Goal: Find specific page/section: Find specific page/section

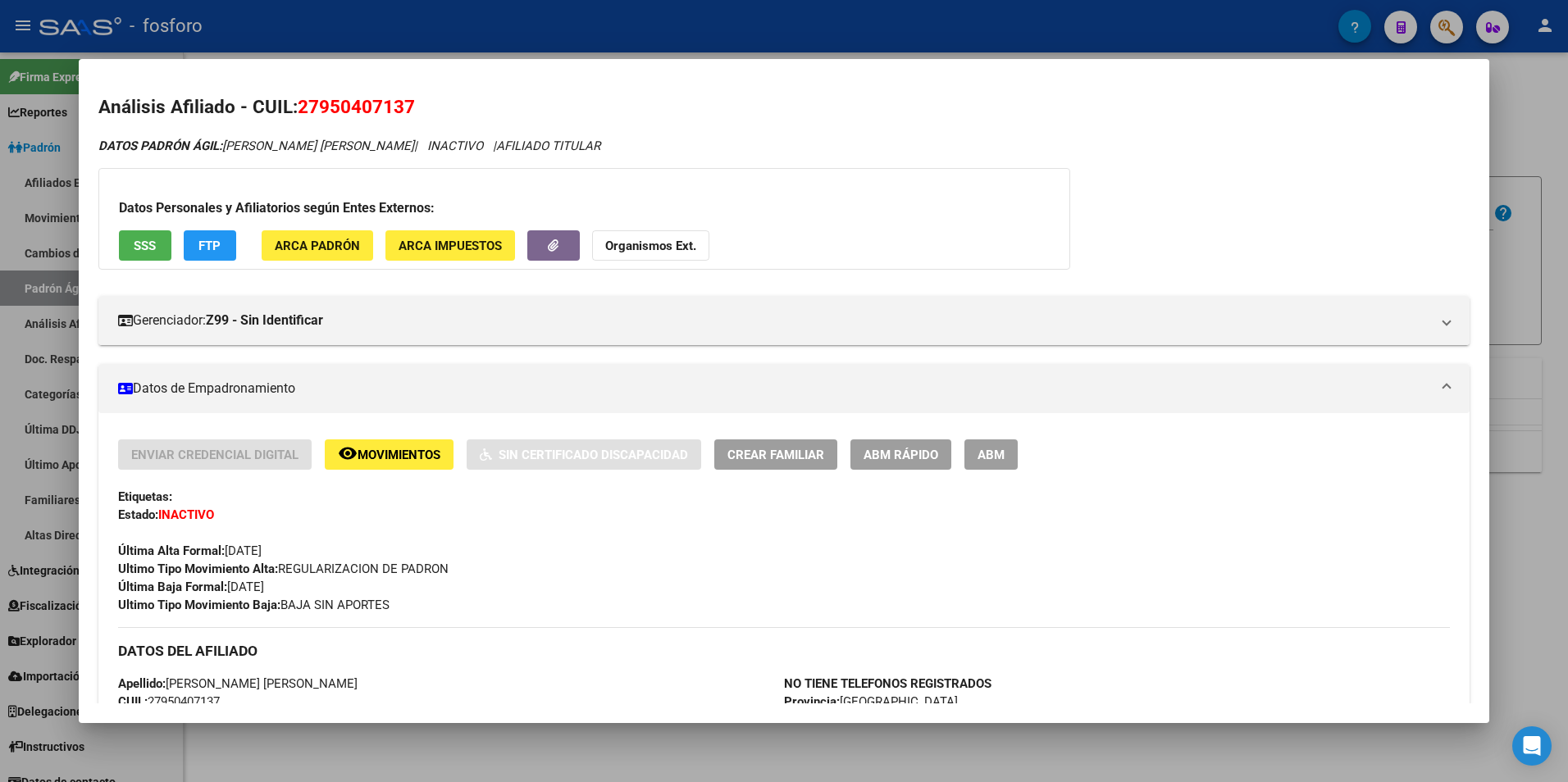
scroll to position [1464, 0]
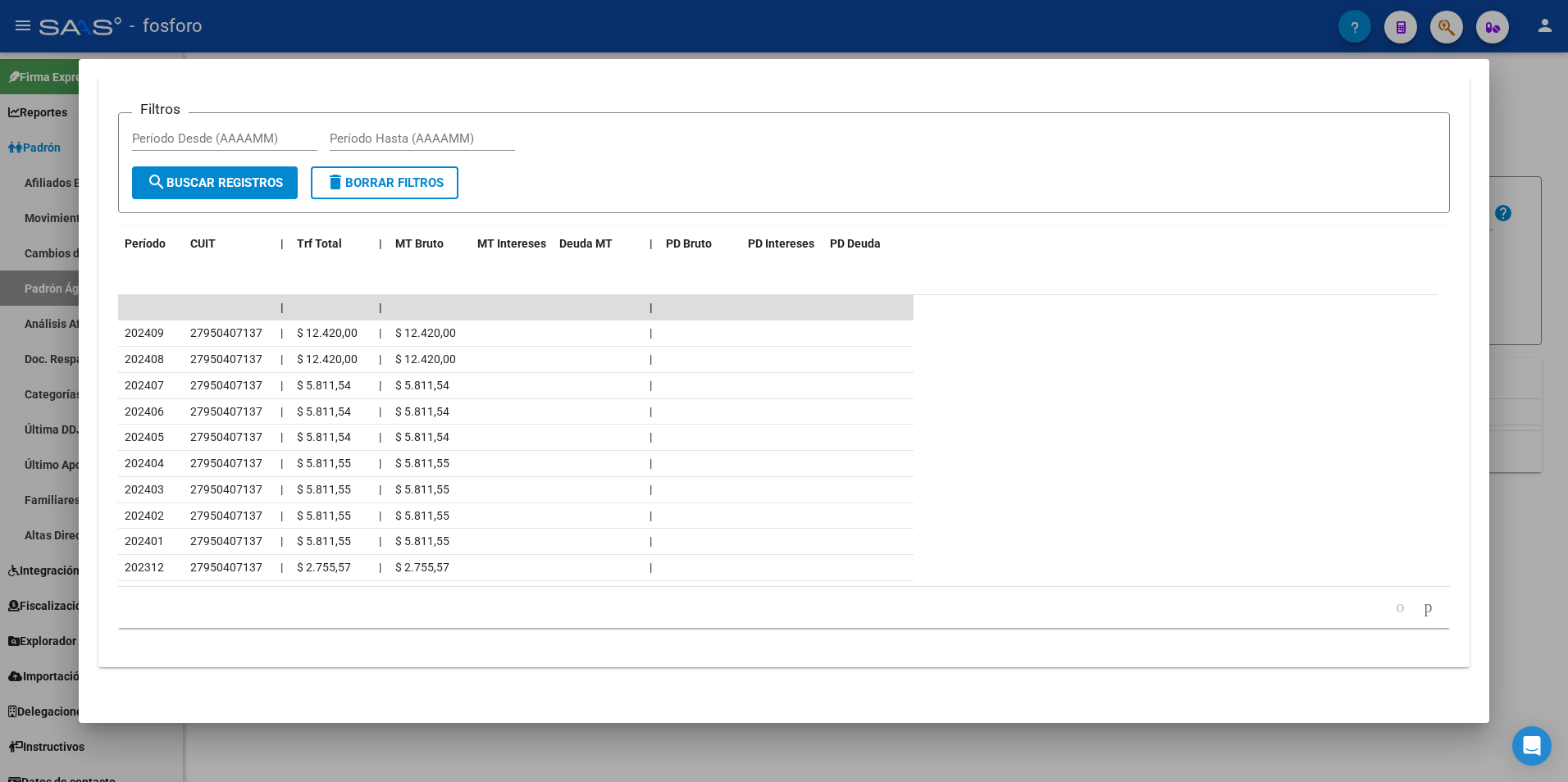
click at [506, 769] on div at bounding box center [784, 391] width 1568 height 782
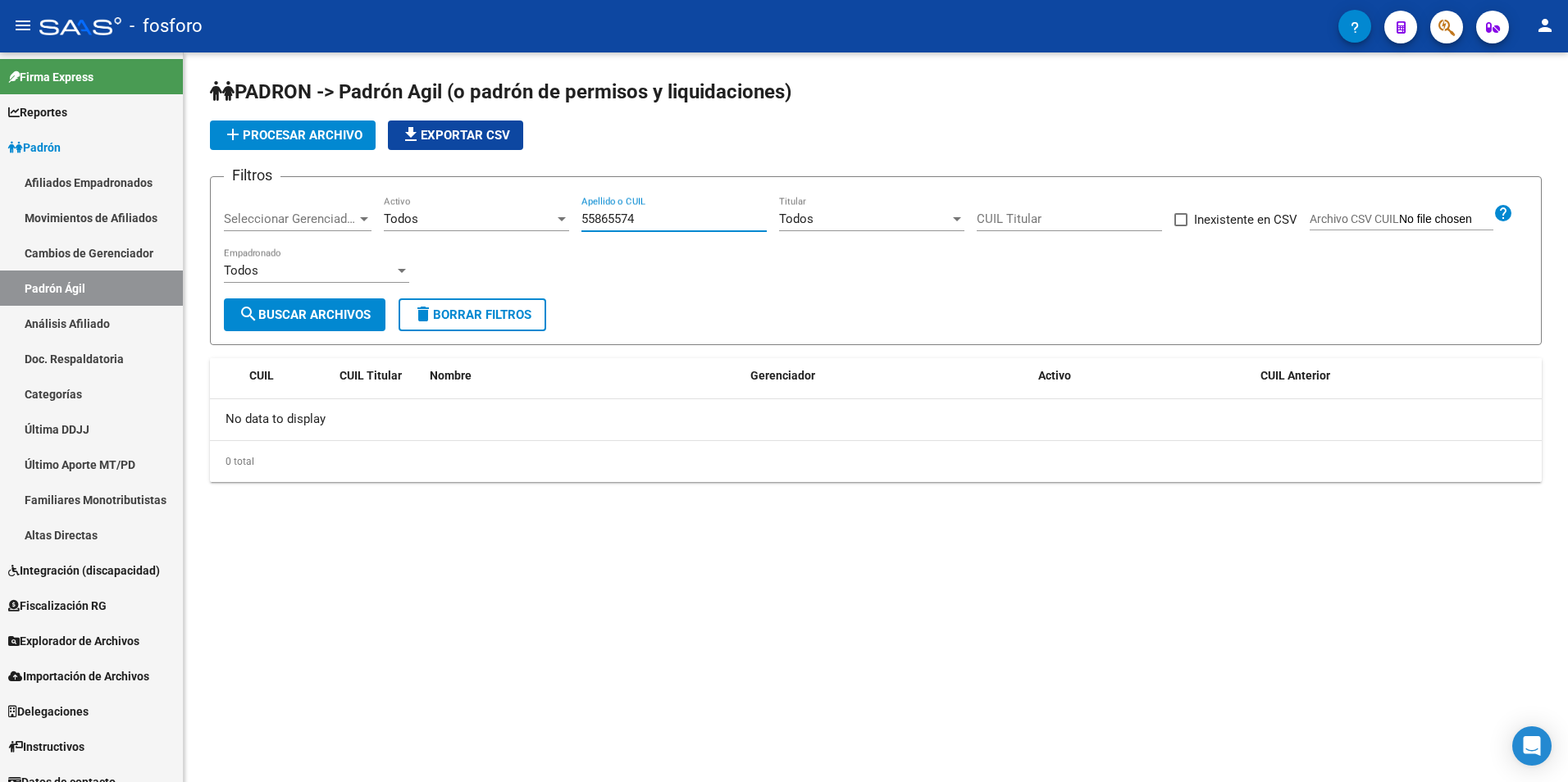
drag, startPoint x: 651, startPoint y: 223, endPoint x: 506, endPoint y: 222, distance: 145.0
click at [506, 222] on div "Filtros Seleccionar Gerenciador Seleccionar Gerenciador Todos Activo 55865574 A…" at bounding box center [876, 244] width 1304 height 108
drag, startPoint x: 740, startPoint y: 217, endPoint x: 538, endPoint y: 255, distance: 205.5
click at [538, 255] on div "Filtros Seleccionar Gerenciador Seleccionar Gerenciador Todos Activo gonzalez c…" at bounding box center [876, 244] width 1304 height 108
paste input "29704930"
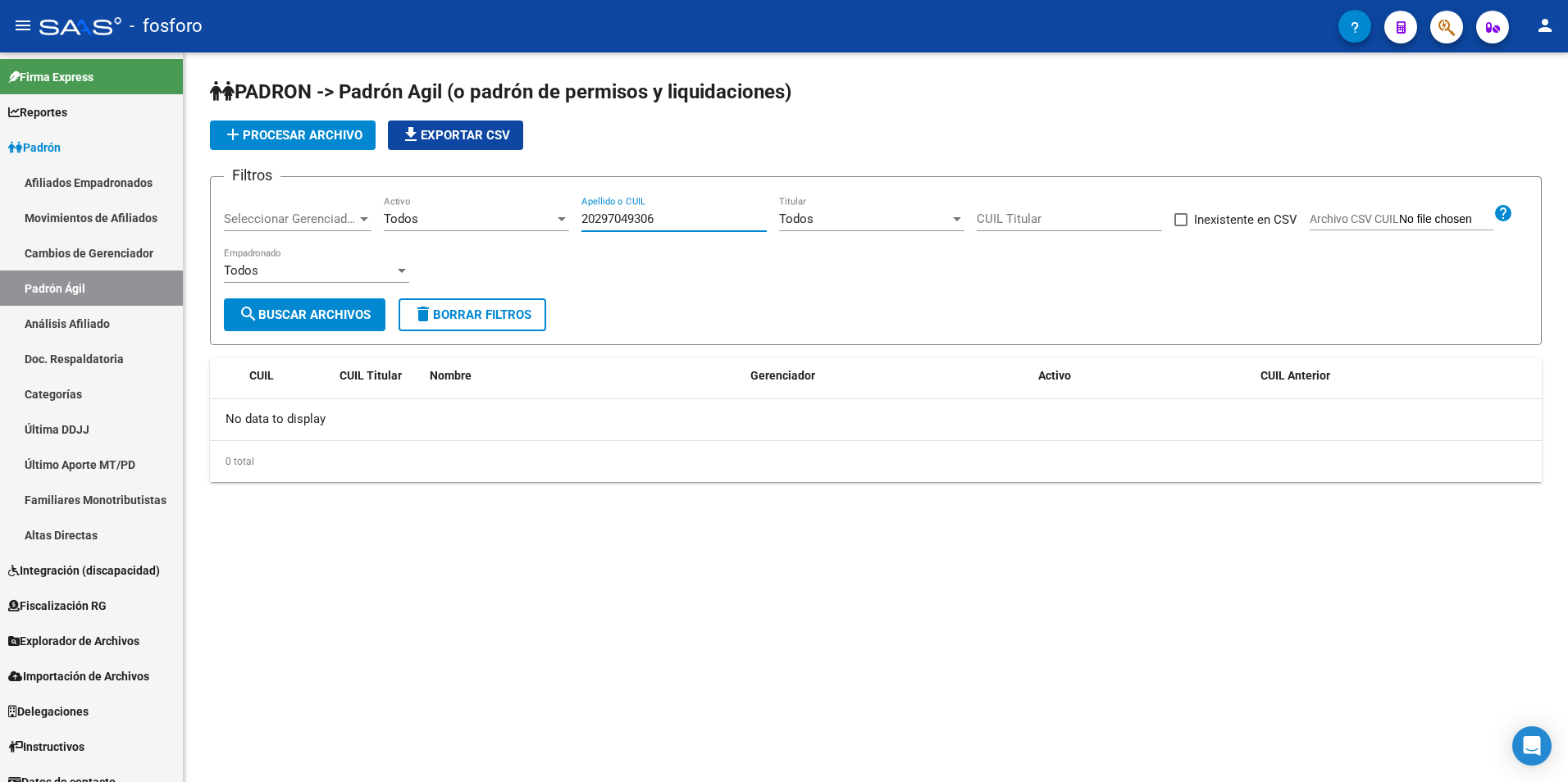
type input "20297049306"
click at [321, 316] on span "search Buscar Archivos" at bounding box center [305, 315] width 132 height 15
